Goal: Task Accomplishment & Management: Complete application form

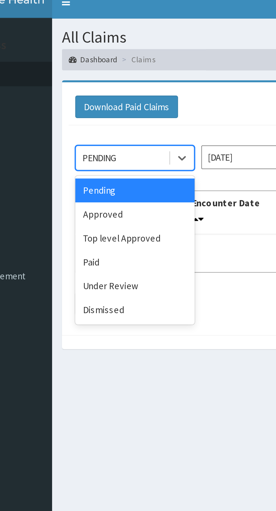
click at [89, 99] on div "Approved" at bounding box center [100, 97] width 51 height 10
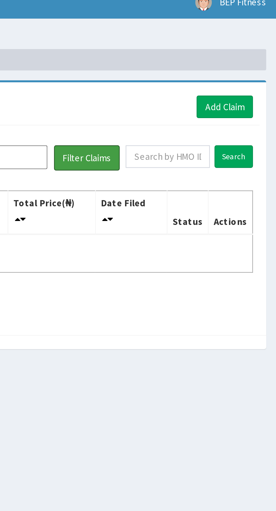
click at [201, 74] on button "Filter Claims" at bounding box center [196, 73] width 28 height 11
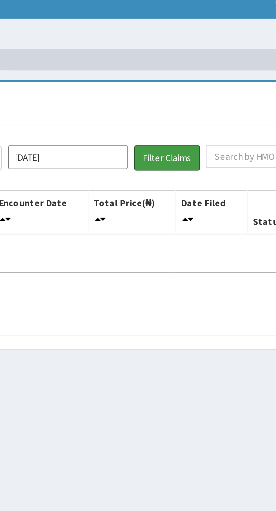
click at [197, 74] on button "Filter Claims" at bounding box center [196, 73] width 28 height 11
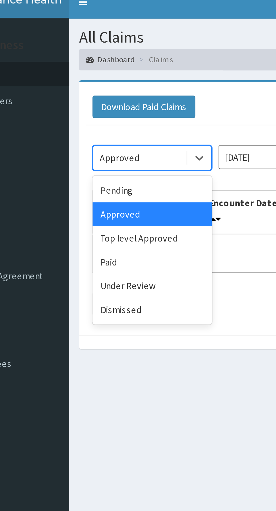
click at [94, 108] on div "Top level Approved" at bounding box center [100, 107] width 51 height 10
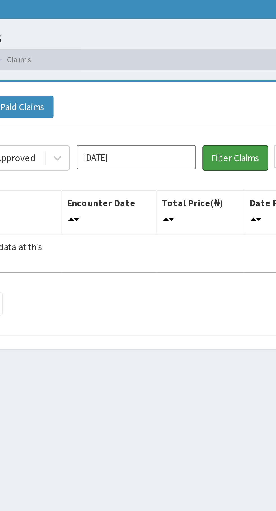
click at [198, 75] on button "Filter Claims" at bounding box center [196, 73] width 28 height 11
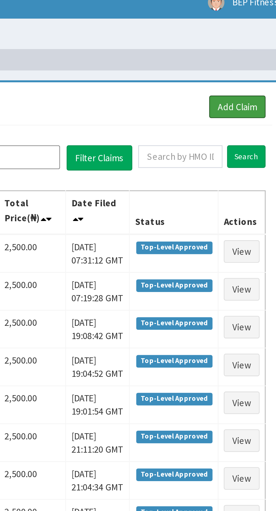
click at [258, 51] on link "Add Claim" at bounding box center [254, 52] width 24 height 10
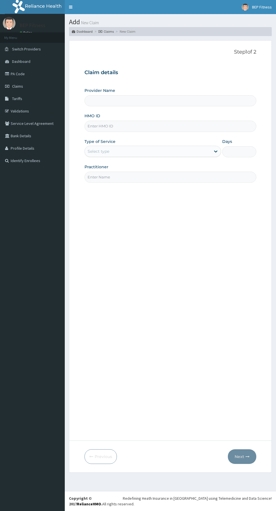
type input "BEP Fitness"
type input "1"
click at [177, 125] on input "HMO ID" at bounding box center [171, 126] width 172 height 11
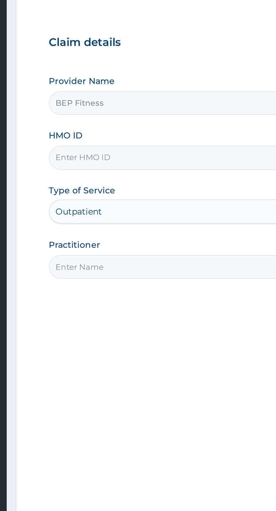
click at [129, 127] on input "HMO ID" at bounding box center [171, 126] width 172 height 11
click at [133, 129] on input "NBC/108" at bounding box center [171, 126] width 172 height 11
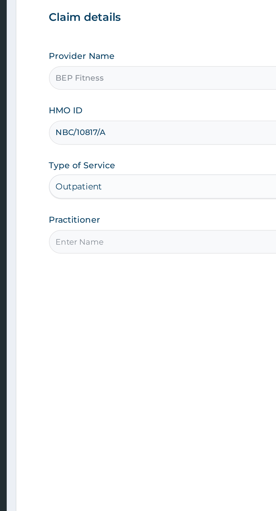
type input "NBC/10817/A"
click at [133, 178] on input "Practitioner" at bounding box center [171, 177] width 172 height 11
type input "Bep Fitness"
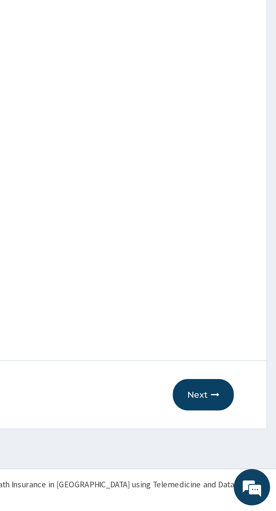
click at [244, 456] on button "Next" at bounding box center [242, 456] width 28 height 15
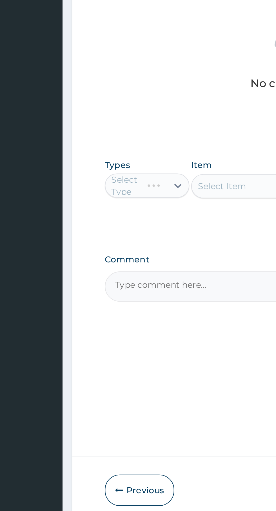
click at [109, 316] on div "Select Type" at bounding box center [104, 314] width 39 height 11
click at [115, 313] on div "Select Type" at bounding box center [104, 314] width 39 height 11
click at [125, 312] on div "Select Item" at bounding box center [151, 314] width 52 height 11
click at [121, 316] on div "Select Type" at bounding box center [104, 314] width 39 height 11
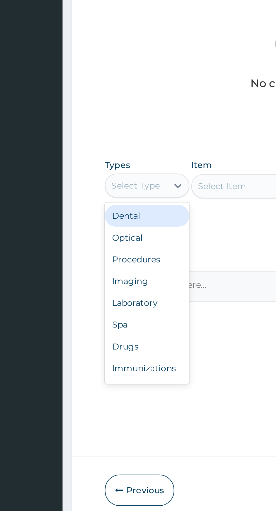
scroll to position [19, 0]
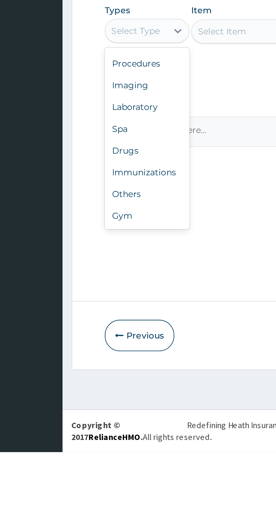
click at [98, 404] on div "Gym" at bounding box center [104, 401] width 39 height 10
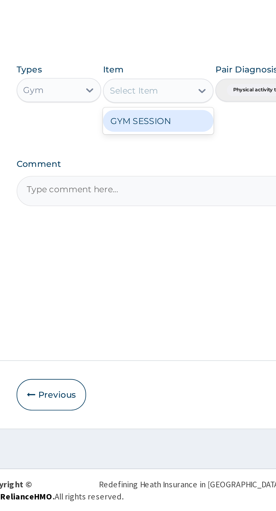
click at [152, 332] on div "GYM SESSION" at bounding box center [151, 329] width 52 height 10
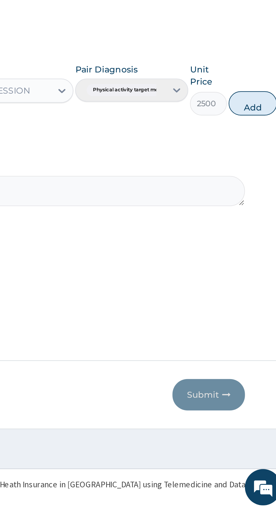
scroll to position [0, 0]
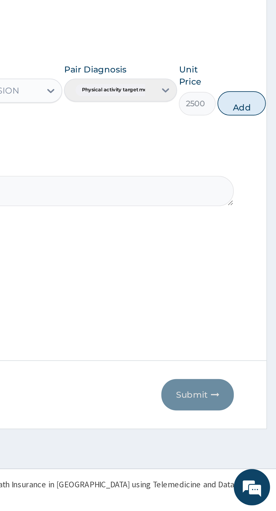
click at [260, 320] on button "Add" at bounding box center [260, 320] width 23 height 11
type input "0"
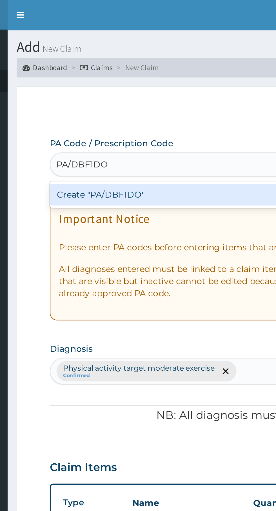
click at [159, 95] on div "Create "PA/DBF1DO"" at bounding box center [142, 91] width 114 height 10
type input "PA/DBF1DO"
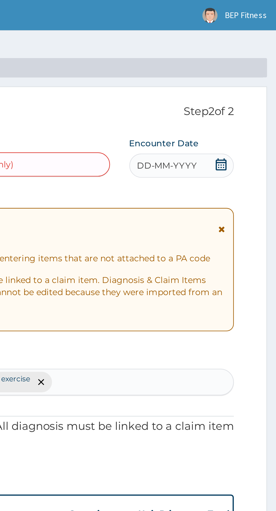
click at [237, 77] on span "DD-MM-YYYY" at bounding box center [225, 77] width 28 height 6
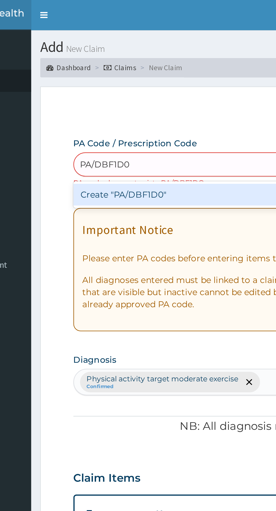
click at [145, 94] on div "Create "PA/DBF1D0"" at bounding box center [142, 91] width 114 height 10
type input "PA/DBF1D0"
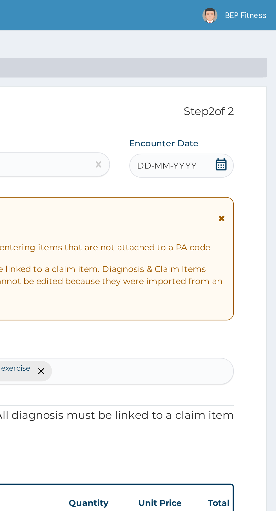
click at [232, 82] on div "DD-MM-YYYY" at bounding box center [232, 77] width 49 height 11
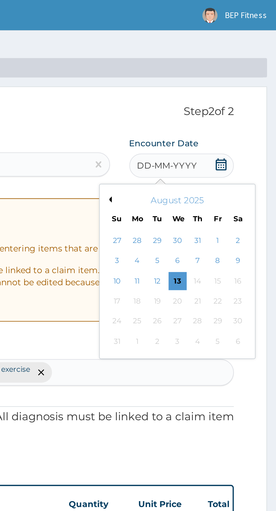
click at [230, 131] on div "13" at bounding box center [230, 131] width 8 height 8
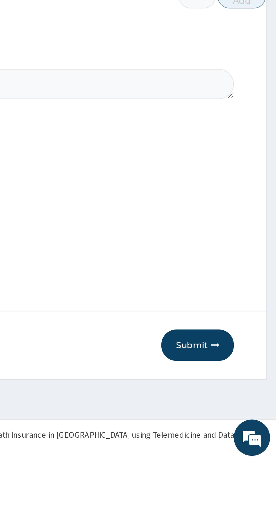
click at [238, 464] on button "Submit" at bounding box center [240, 456] width 34 height 15
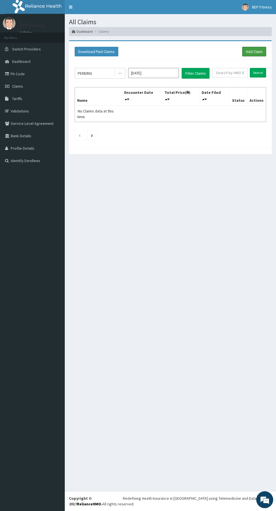
click at [254, 51] on link "Add Claim" at bounding box center [254, 52] width 24 height 10
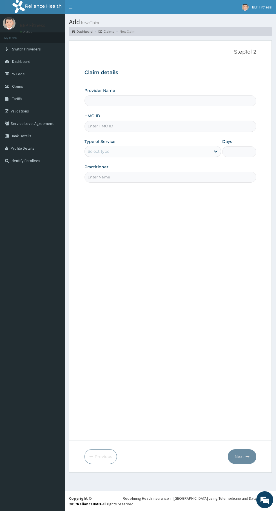
type input "BEP Fitness"
type input "1"
click at [162, 101] on input "BEP Fitness" at bounding box center [171, 100] width 172 height 11
click at [162, 127] on input "HMO ID" at bounding box center [171, 126] width 172 height 11
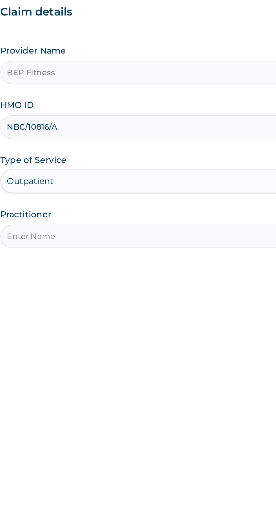
type input "NBC/10816/A"
click at [133, 182] on input "Practitioner" at bounding box center [171, 177] width 172 height 11
type input "Bep Fitness"
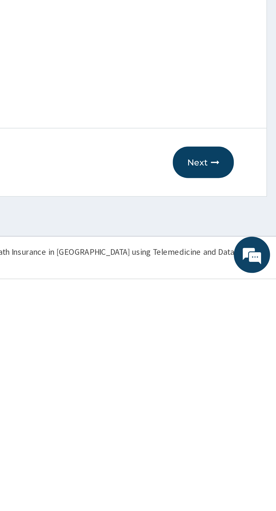
click at [246, 457] on button "Next" at bounding box center [242, 456] width 28 height 15
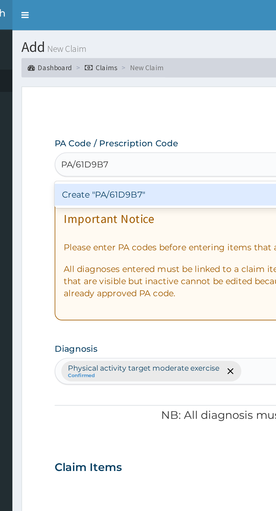
click at [145, 94] on div "Create "PA/61D9B7"" at bounding box center [142, 91] width 114 height 10
type input "PA/61D9B7"
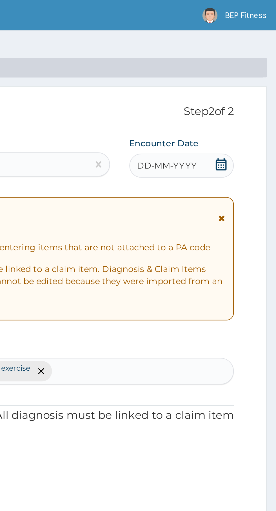
click at [239, 82] on div "DD-MM-YYYY" at bounding box center [232, 77] width 49 height 11
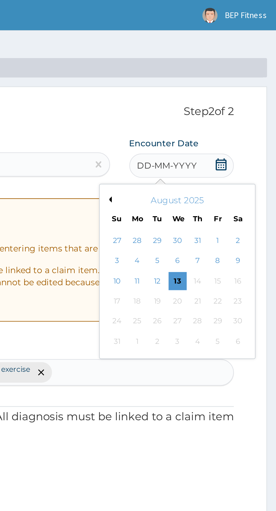
click at [230, 130] on div "13" at bounding box center [230, 131] width 8 height 8
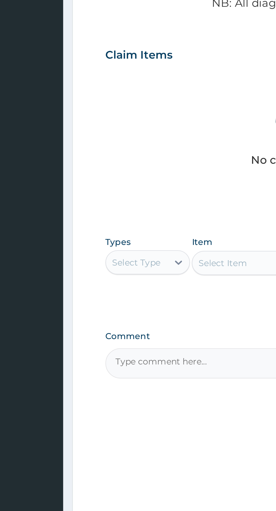
click at [106, 296] on div "PA Code / Prescription Code PA/61D9B7 Encounter Date 13-08-2025 Important Notic…" at bounding box center [171, 216] width 172 height 305
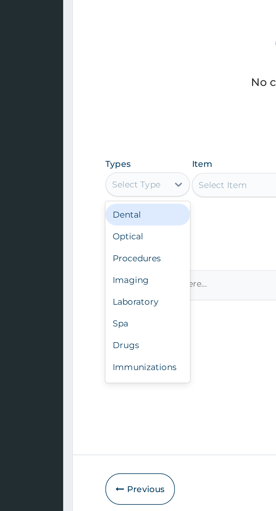
scroll to position [19, 0]
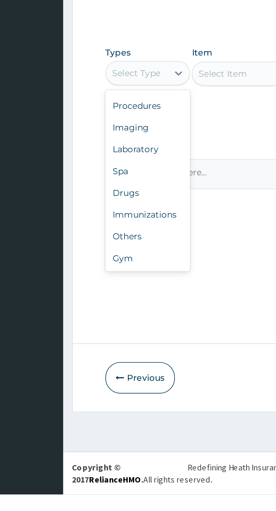
click at [105, 400] on div "Gym" at bounding box center [104, 401] width 39 height 10
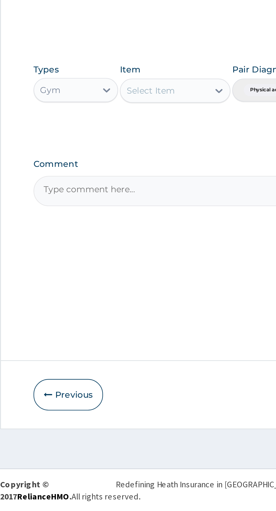
click at [165, 312] on div "Select Item" at bounding box center [145, 314] width 41 height 9
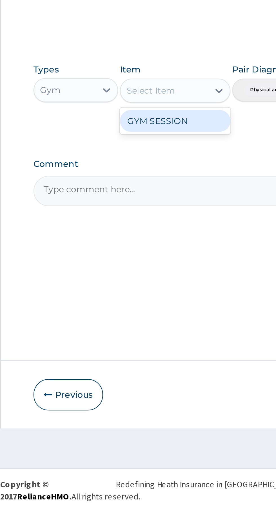
click at [160, 331] on div "GYM SESSION" at bounding box center [151, 329] width 52 height 10
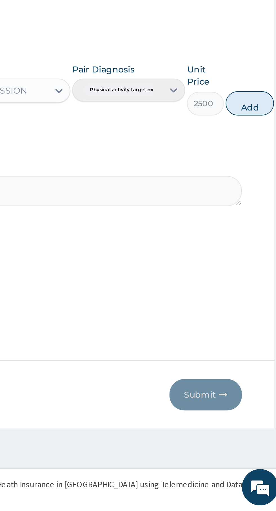
scroll to position [0, 0]
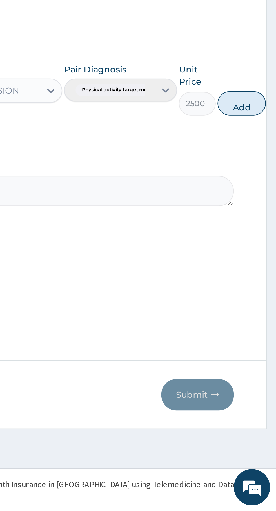
click at [260, 323] on button "Add" at bounding box center [260, 320] width 23 height 11
type input "0"
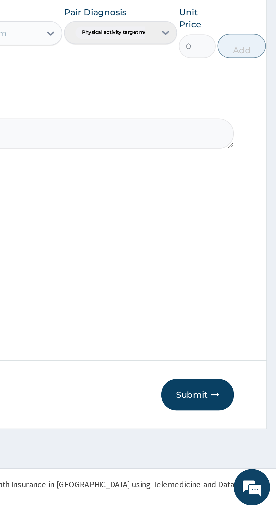
click at [237, 460] on button "Submit" at bounding box center [240, 456] width 34 height 15
